Goal: Book appointment/travel/reservation

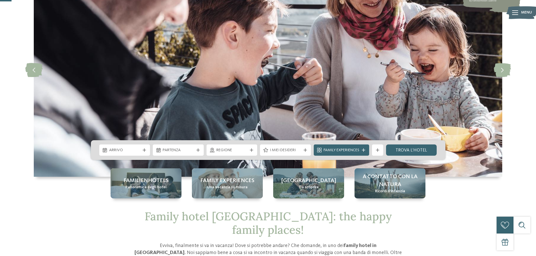
scroll to position [56, 0]
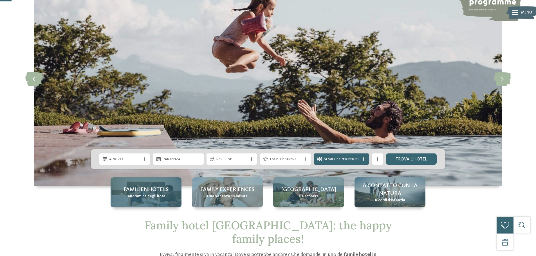
click at [162, 191] on span "Familienhotels" at bounding box center [146, 190] width 45 height 8
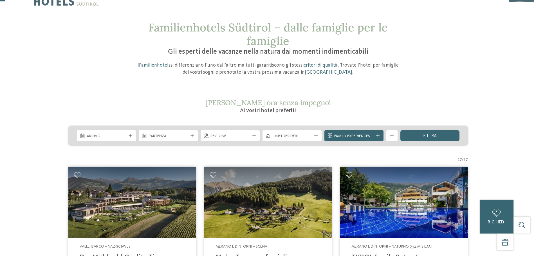
scroll to position [28, 0]
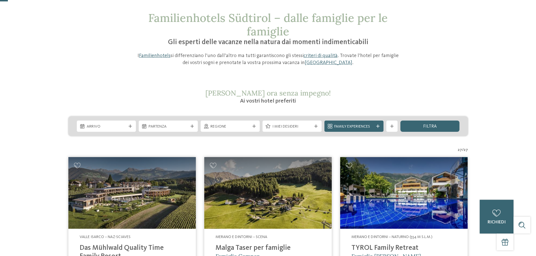
click at [304, 201] on img at bounding box center [267, 193] width 127 height 72
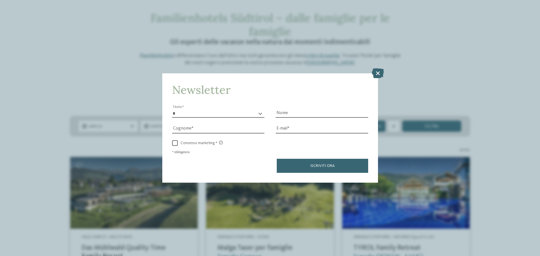
click at [375, 74] on icon at bounding box center [378, 73] width 12 height 10
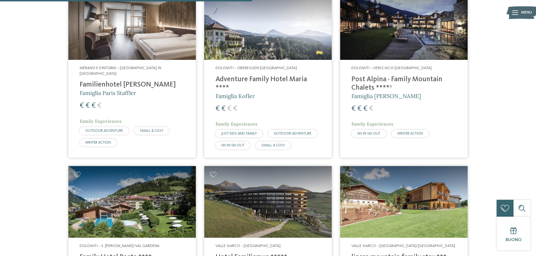
scroll to position [704, 0]
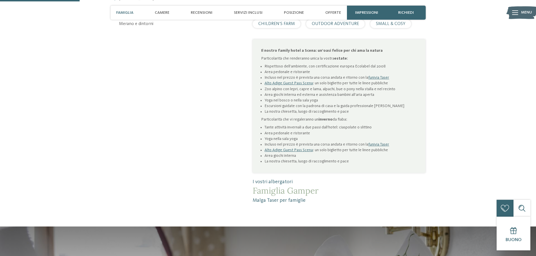
scroll to position [310, 0]
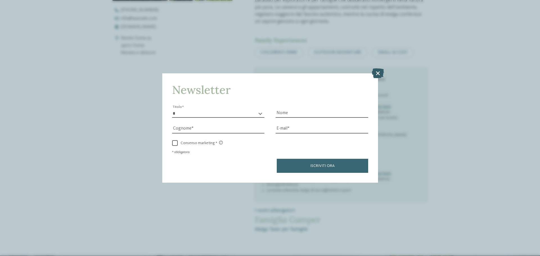
click at [384, 71] on icon at bounding box center [378, 73] width 12 height 10
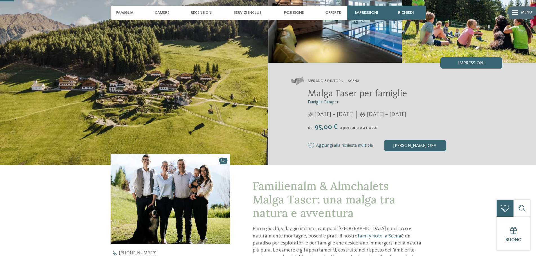
scroll to position [56, 0]
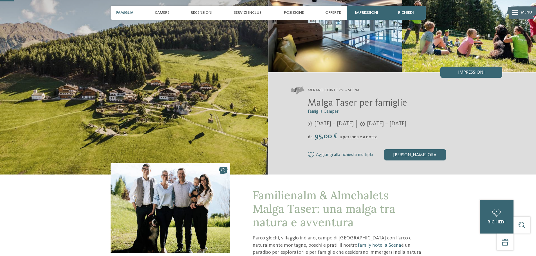
click at [135, 12] on div "Famiglia" at bounding box center [124, 13] width 23 height 14
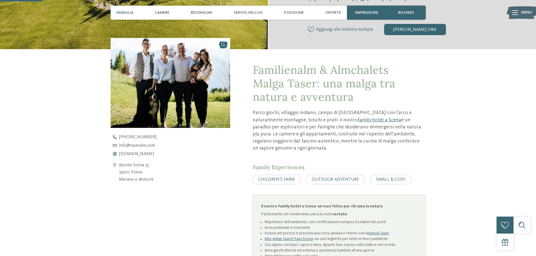
scroll to position [172, 0]
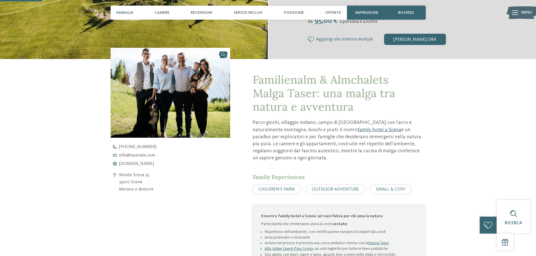
click at [358, 130] on link "family hotel a Scena" at bounding box center [380, 129] width 44 height 5
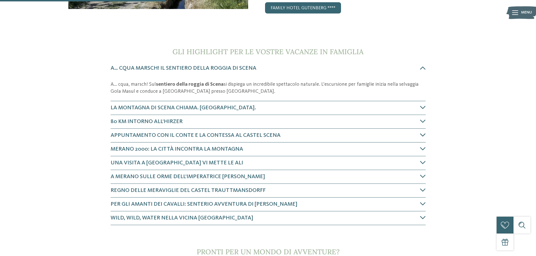
scroll to position [197, 0]
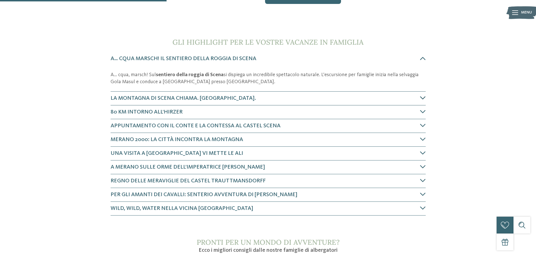
click at [421, 99] on icon at bounding box center [423, 98] width 6 height 6
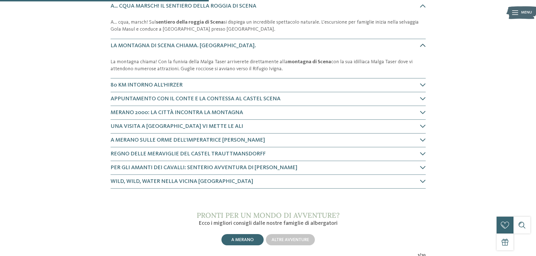
scroll to position [258, 0]
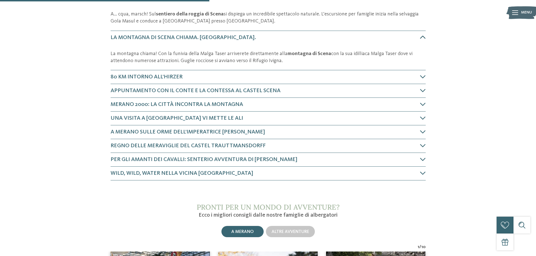
click at [421, 38] on icon at bounding box center [423, 37] width 6 height 6
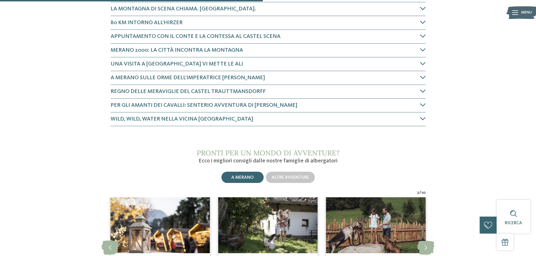
scroll to position [286, 0]
